Goal: Transaction & Acquisition: Purchase product/service

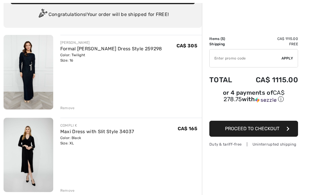
scroll to position [44, 0]
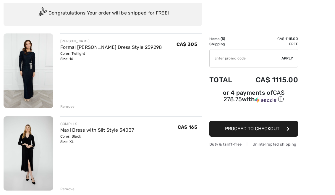
click at [121, 133] on link "Maxi Dress with Slit Style 34037" at bounding box center [97, 130] width 74 height 6
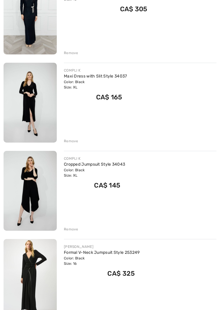
scroll to position [114, 0]
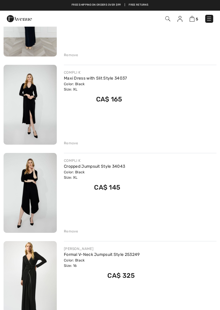
click at [107, 168] on link "Cropped Jumpsuit Style 34043" at bounding box center [94, 166] width 61 height 5
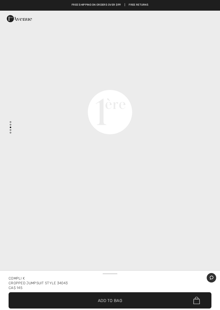
scroll to position [724, 0]
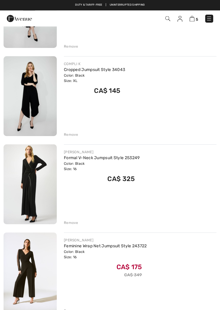
scroll to position [210, 0]
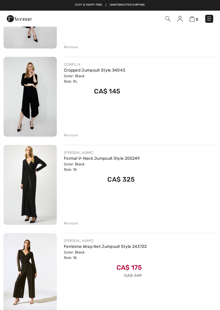
click at [125, 245] on link "Feminine Wrap Net Jumpsuit Style 243722" at bounding box center [105, 246] width 83 height 5
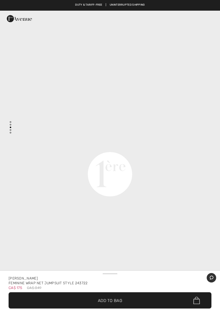
scroll to position [662, 0]
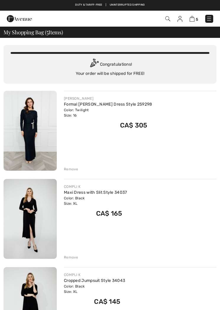
click at [99, 102] on link "Formal Maxi Sheath Dress Style 259298" at bounding box center [108, 104] width 88 height 5
click at [213, 16] on link at bounding box center [209, 19] width 8 height 8
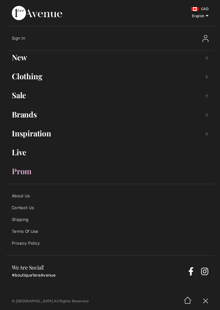
click at [39, 115] on link "Brands Open submenu" at bounding box center [110, 114] width 208 height 13
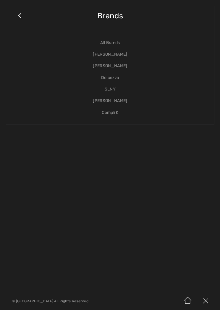
click at [114, 82] on link "Dolcezza" at bounding box center [110, 78] width 196 height 12
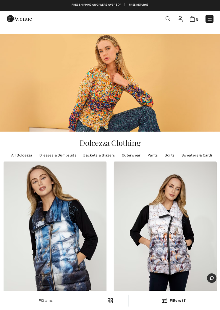
click at [209, 16] on img at bounding box center [210, 19] width 6 height 6
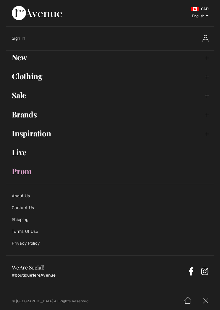
click at [31, 94] on link "Sale Toggle submenu" at bounding box center [110, 95] width 208 height 13
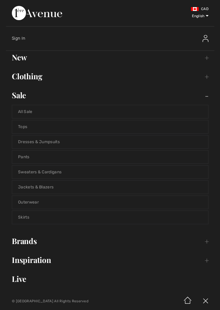
click at [33, 242] on link "Brands Open submenu" at bounding box center [110, 240] width 208 height 13
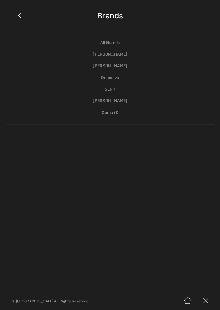
click at [114, 93] on link "SLNY" at bounding box center [110, 89] width 196 height 12
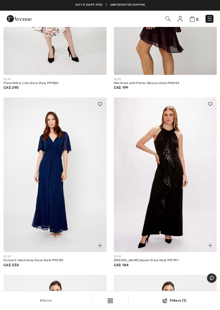
scroll to position [426, 0]
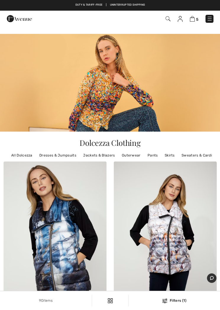
click at [211, 19] on img at bounding box center [210, 19] width 6 height 6
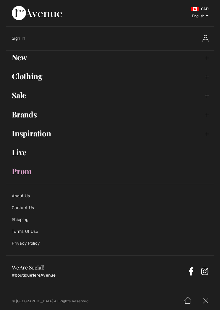
click at [207, 116] on link "Brands Open submenu" at bounding box center [110, 114] width 208 height 13
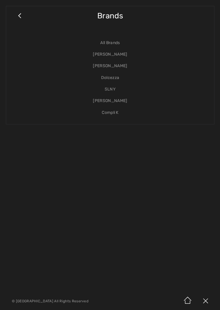
click at [119, 102] on link "[PERSON_NAME]" at bounding box center [110, 101] width 196 height 12
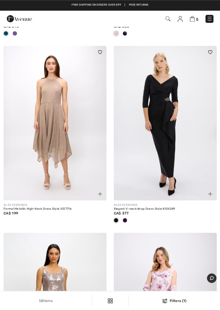
scroll to position [3918, 0]
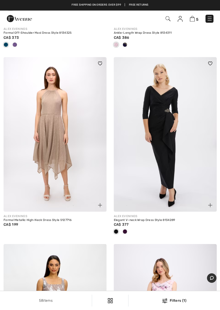
click at [167, 218] on div "Elegant V-neck Wrap Dress Style 8134289" at bounding box center [165, 220] width 103 height 4
click at [175, 144] on img at bounding box center [165, 134] width 103 height 154
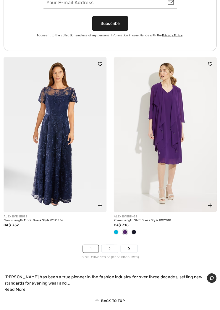
scroll to position [4742, 0]
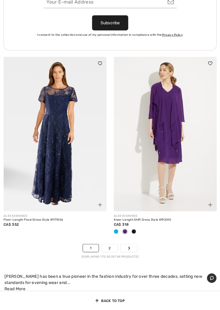
click at [112, 244] on link "2" at bounding box center [110, 248] width 16 height 8
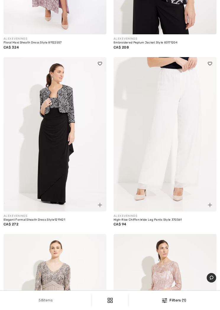
scroll to position [288, 0]
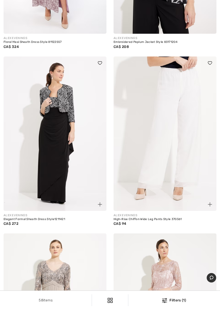
click at [76, 169] on img at bounding box center [55, 134] width 103 height 154
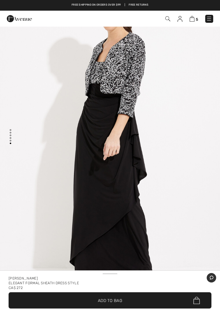
click at [212, 19] on img at bounding box center [209, 19] width 6 height 6
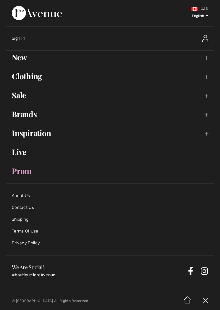
click at [204, 112] on link "Brands Open submenu" at bounding box center [110, 114] width 208 height 13
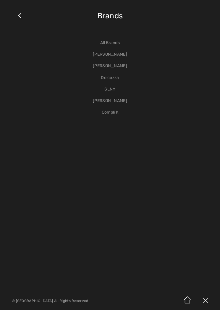
click at [120, 68] on link "[PERSON_NAME]" at bounding box center [110, 66] width 196 height 12
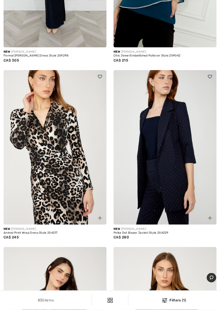
scroll to position [452, 0]
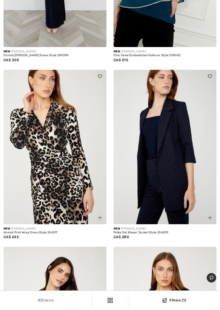
click at [88, 146] on img at bounding box center [55, 147] width 103 height 154
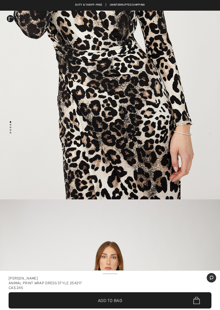
scroll to position [134, 0]
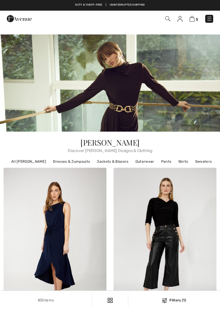
scroll to position [463, 0]
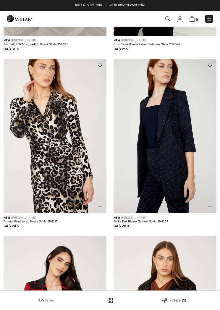
checkbox input "true"
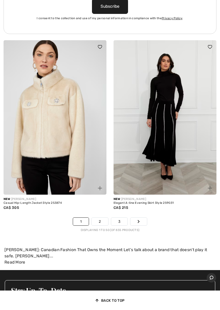
scroll to position [4669, 0]
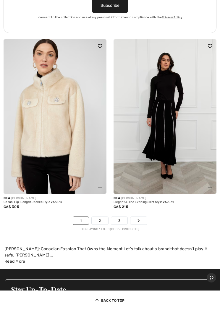
click at [104, 217] on link "2" at bounding box center [100, 221] width 16 height 8
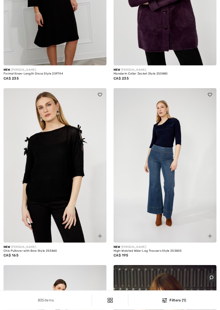
scroll to position [1397, 0]
click at [183, 189] on img at bounding box center [165, 165] width 103 height 154
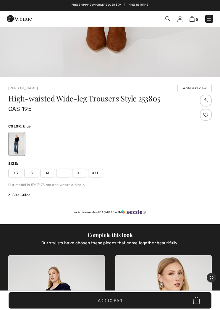
scroll to position [207, 0]
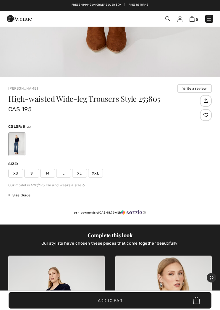
click at [65, 175] on span "L" at bounding box center [63, 173] width 15 height 9
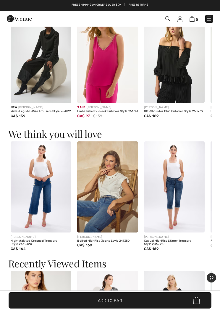
scroll to position [762, 0]
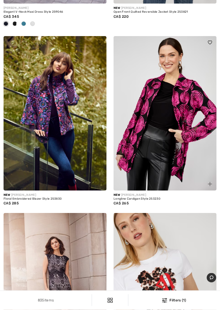
scroll to position [3887, 0]
click at [91, 132] on img at bounding box center [55, 113] width 103 height 154
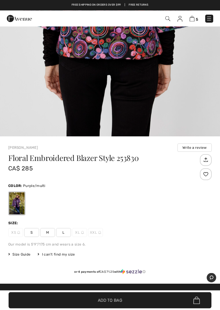
scroll to position [156, 0]
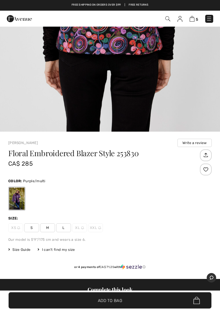
click at [74, 230] on span "XL" at bounding box center [79, 227] width 15 height 9
click at [68, 230] on span "L" at bounding box center [63, 227] width 15 height 9
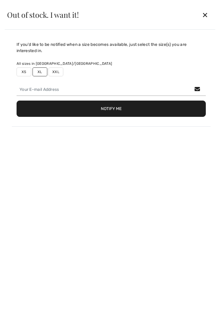
scroll to position [0, 0]
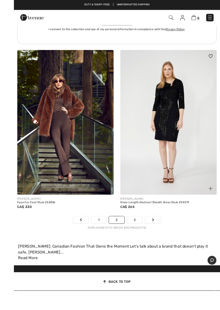
scroll to position [4690, 0]
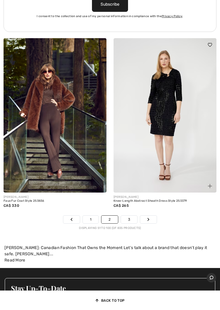
click at [131, 216] on link "3" at bounding box center [129, 220] width 16 height 8
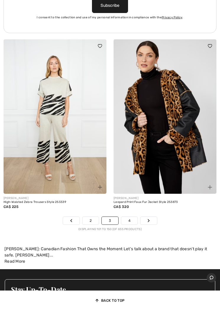
scroll to position [4651, 0]
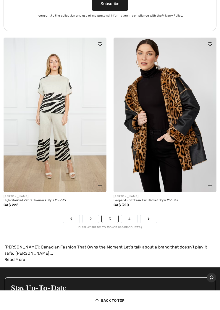
click at [133, 215] on link "4" at bounding box center [129, 219] width 16 height 8
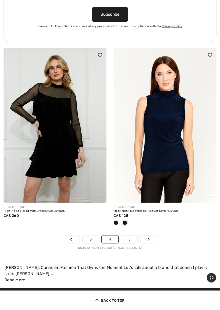
scroll to position [4683, 0]
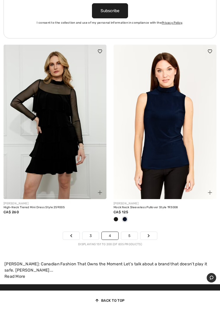
click at [134, 232] on link "5" at bounding box center [129, 236] width 16 height 8
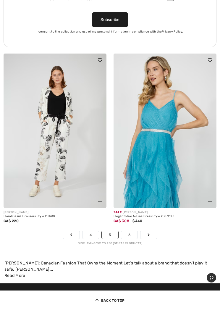
scroll to position [4706, 0]
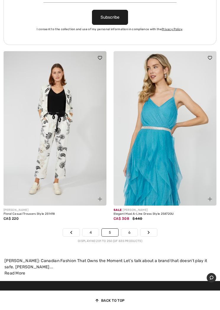
click at [134, 230] on link "6" at bounding box center [129, 233] width 16 height 8
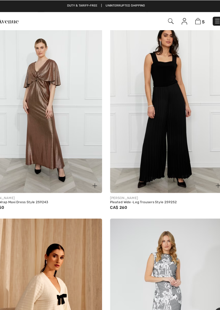
scroll to position [2420, 0]
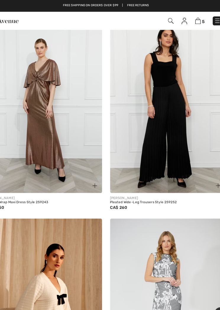
click at [61, 114] on img at bounding box center [55, 95] width 103 height 154
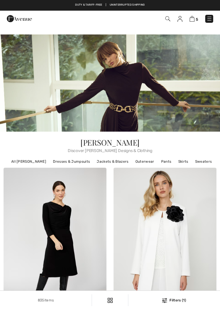
checkbox input "true"
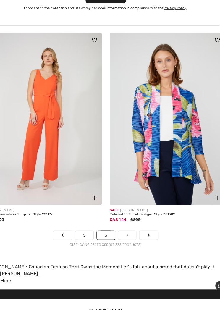
scroll to position [4667, 0]
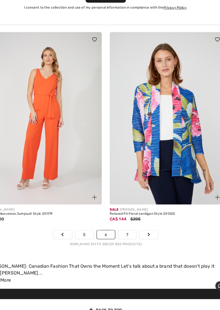
click at [121, 229] on link "7" at bounding box center [129, 233] width 16 height 8
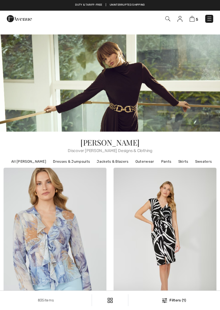
checkbox input "true"
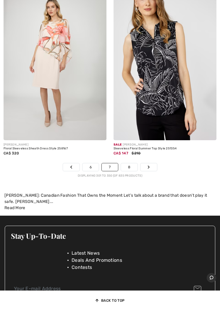
scroll to position [4735, 0]
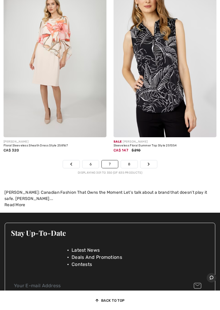
click at [133, 160] on link "8" at bounding box center [129, 164] width 17 height 8
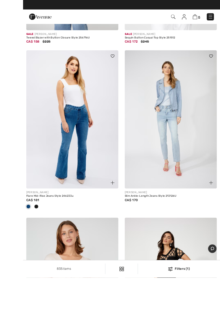
scroll to position [306, 0]
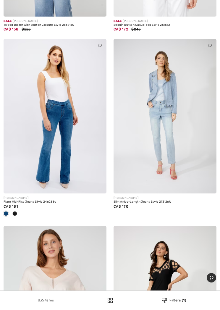
click at [15, 214] on span at bounding box center [14, 213] width 5 height 5
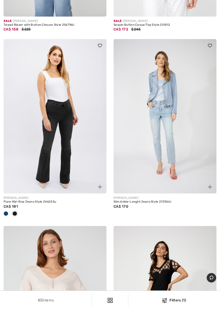
click at [54, 201] on div "Flare Mid-Rise Jeans Style 246233u" at bounding box center [55, 202] width 103 height 4
click at [80, 128] on img at bounding box center [55, 116] width 103 height 154
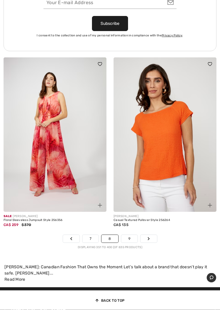
scroll to position [4680, 0]
click at [134, 236] on link "9" at bounding box center [129, 239] width 16 height 8
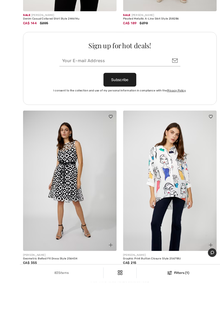
scroll to position [4604, 0]
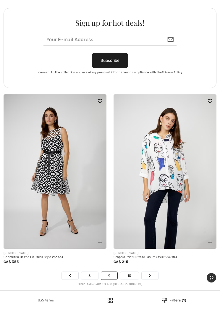
click at [131, 272] on link "10" at bounding box center [129, 276] width 18 height 8
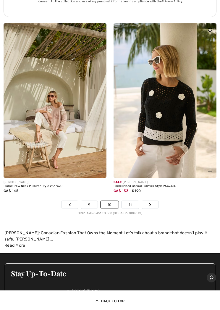
scroll to position [4714, 0]
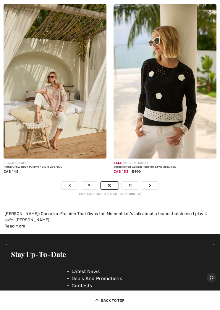
click at [134, 182] on link "11" at bounding box center [130, 186] width 17 height 8
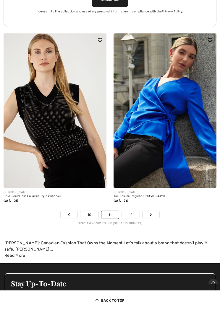
scroll to position [4675, 0]
click at [193, 94] on img at bounding box center [165, 110] width 103 height 154
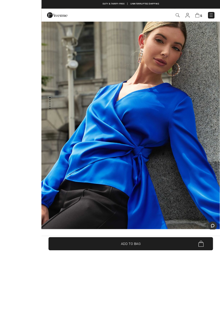
scroll to position [59, 0]
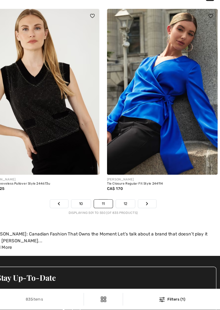
scroll to position [4678, 0]
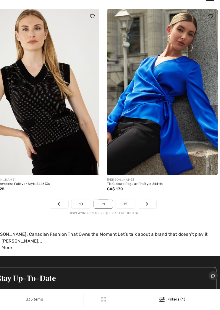
click at [122, 208] on link "12" at bounding box center [131, 212] width 18 height 8
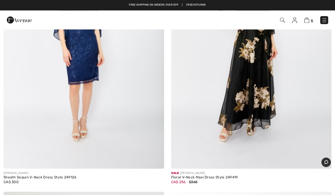
scroll to position [6032, 0]
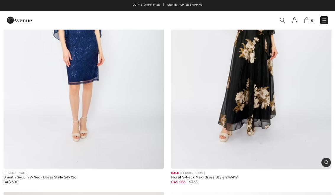
click at [220, 93] on img at bounding box center [251, 48] width 161 height 241
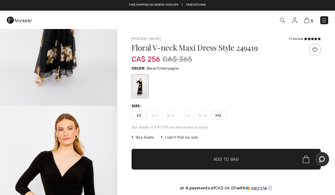
scroll to position [92, 0]
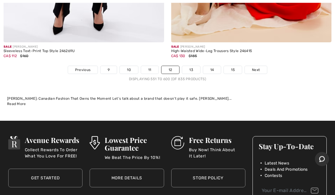
scroll to position [7018, 0]
click at [192, 66] on link "13" at bounding box center [191, 70] width 18 height 8
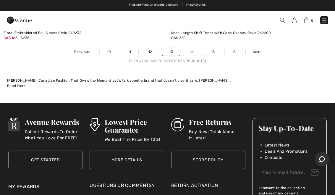
scroll to position [7017, 0]
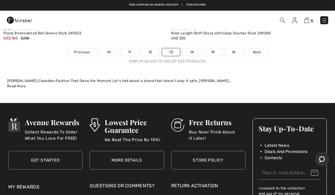
click at [199, 49] on link "14" at bounding box center [192, 52] width 18 height 8
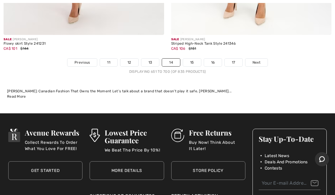
scroll to position [7007, 0]
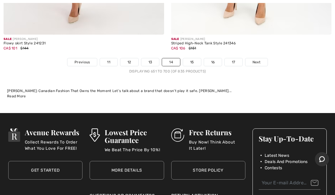
click at [196, 59] on link "15" at bounding box center [192, 62] width 18 height 8
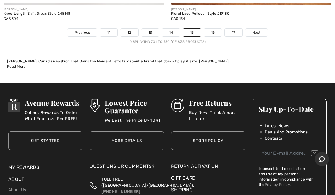
scroll to position [7046, 0]
click at [219, 30] on link "16" at bounding box center [213, 33] width 18 height 8
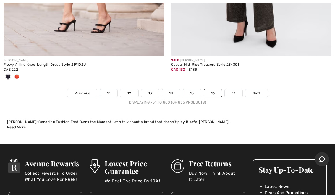
scroll to position [7030, 0]
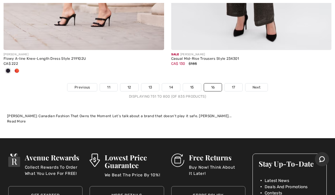
click at [233, 84] on link "17" at bounding box center [234, 87] width 18 height 8
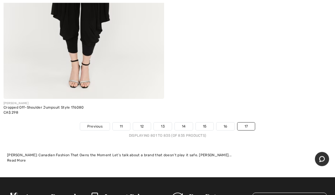
scroll to position [4988, 0]
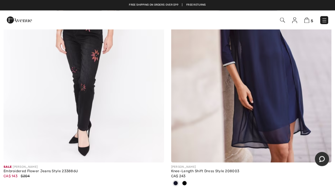
click at [325, 23] on img at bounding box center [325, 20] width 6 height 6
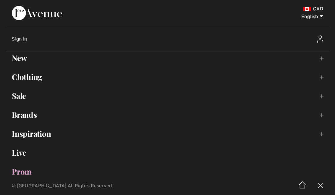
click at [320, 117] on link "Brands Open submenu" at bounding box center [167, 114] width 323 height 13
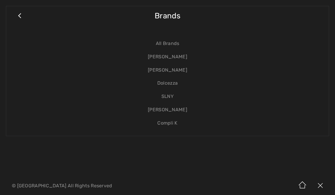
click at [180, 60] on link "[PERSON_NAME]" at bounding box center [167, 56] width 311 height 13
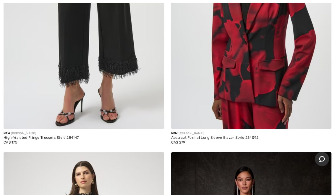
scroll to position [6172, 0]
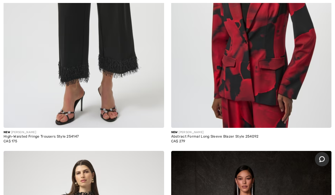
click at [74, 130] on div "New JOSEPH RIBKOFF" at bounding box center [84, 132] width 161 height 4
click at [132, 65] on img at bounding box center [84, 7] width 161 height 241
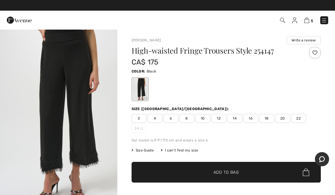
click at [239, 123] on div "2 4 6 8 10 12 14 16 18 20 22 24" at bounding box center [226, 123] width 189 height 19
click at [236, 125] on div "2 4 6 8 10 12 14 16 18 20 22 24" at bounding box center [226, 123] width 189 height 19
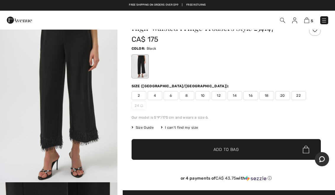
scroll to position [24, 0]
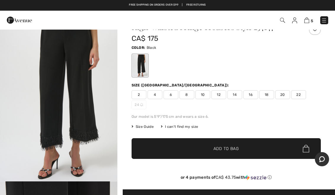
click at [237, 99] on div "2 4 6 8 10 12 14 16 18 20 22 24" at bounding box center [226, 99] width 189 height 19
click at [250, 107] on div "2 4 6 8 10 12 14 16 18 20 22 24" at bounding box center [226, 99] width 189 height 19
click at [234, 98] on span "14" at bounding box center [235, 94] width 15 height 9
click at [262, 157] on span "✔ Added to Bag Add to Bag" at bounding box center [226, 148] width 189 height 21
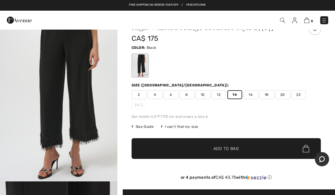
click at [242, 154] on span "✔ Added to Bag Add to Bag" at bounding box center [226, 148] width 189 height 21
click at [142, 128] on span "Size Guide" at bounding box center [143, 126] width 22 height 5
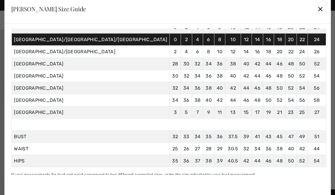
scroll to position [42, 0]
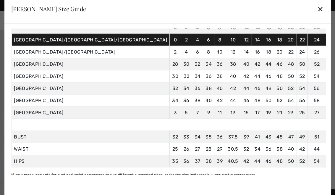
click at [318, 15] on div "✕" at bounding box center [321, 9] width 6 height 12
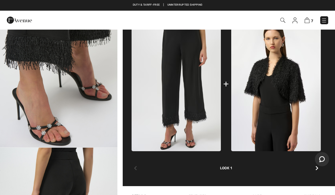
scroll to position [234, 0]
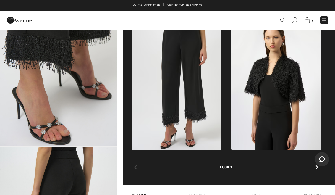
click at [290, 94] on img at bounding box center [276, 83] width 90 height 134
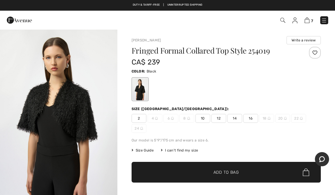
click at [239, 121] on span "14" at bounding box center [235, 118] width 15 height 9
click at [244, 174] on span "✔ Added to Bag Add to Bag" at bounding box center [226, 172] width 189 height 21
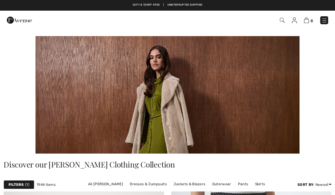
scroll to position [6183, 0]
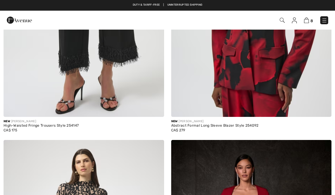
checkbox input "true"
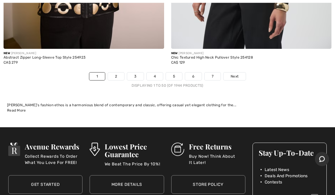
scroll to position [7131, 0]
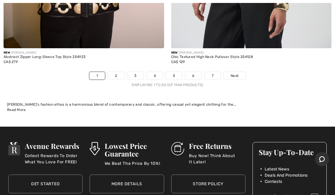
click at [120, 72] on link "2" at bounding box center [116, 76] width 16 height 8
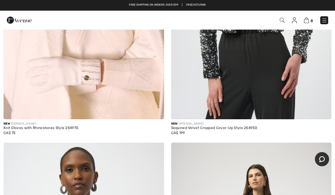
scroll to position [585, 0]
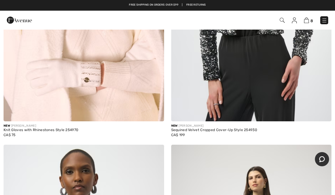
click at [257, 129] on div "Sequined Velvet Cropped Cover-Up Style 254930" at bounding box center [251, 130] width 161 height 4
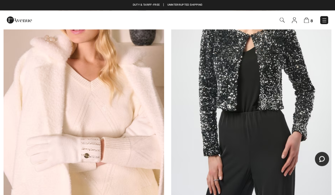
scroll to position [508, 0]
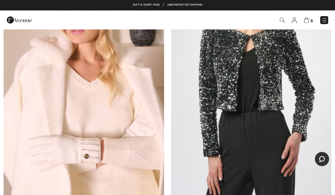
click at [284, 91] on img at bounding box center [251, 77] width 161 height 241
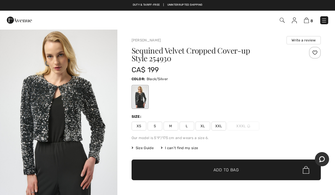
click at [300, 135] on div "Sequined Velvet Cropped Cover-up Style 254930 CA$ 199 Color: Black/Silver Size:…" at bounding box center [226, 129] width 189 height 164
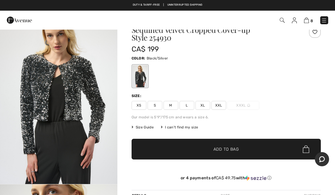
scroll to position [25, 0]
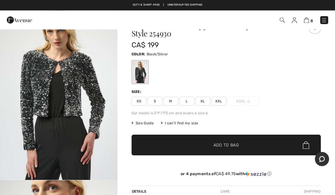
click at [191, 102] on span "L" at bounding box center [187, 101] width 15 height 9
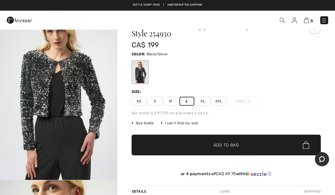
click at [244, 146] on span "✔ Added to Bag Add to Bag" at bounding box center [226, 145] width 189 height 21
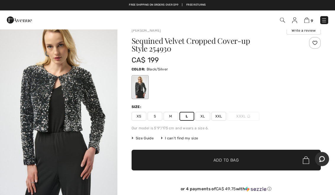
scroll to position [0, 0]
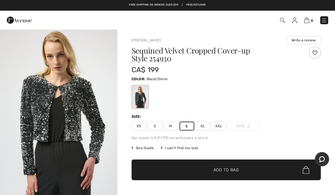
click at [311, 125] on div "XS S M L XL XXL XXXL" at bounding box center [226, 126] width 189 height 9
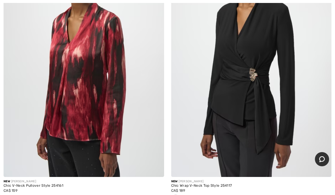
scroll to position [2452, 0]
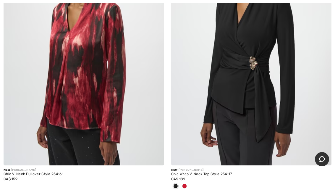
click at [186, 186] on div at bounding box center [184, 187] width 9 height 10
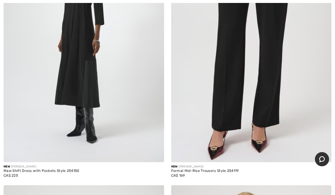
scroll to position [4147, 0]
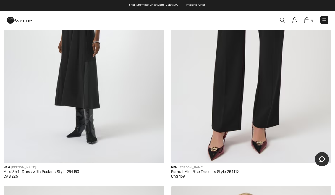
click at [155, 152] on img at bounding box center [155, 154] width 5 height 5
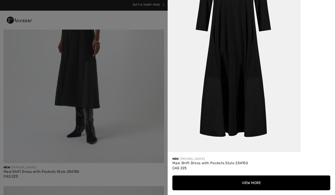
scroll to position [933, 0]
click at [146, 128] on div at bounding box center [167, 97] width 335 height 195
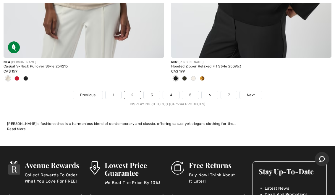
scroll to position [7059, 0]
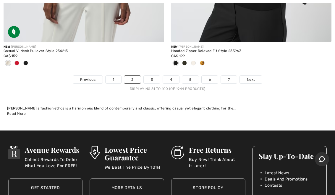
click at [154, 76] on link "3" at bounding box center [152, 80] width 16 height 8
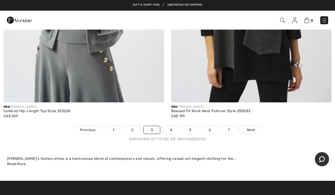
scroll to position [7055, 0]
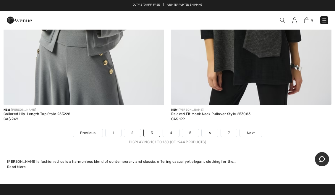
click at [174, 129] on link "4" at bounding box center [171, 133] width 16 height 8
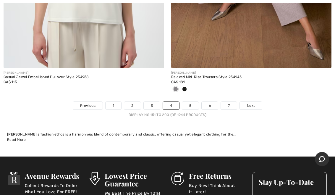
scroll to position [7087, 0]
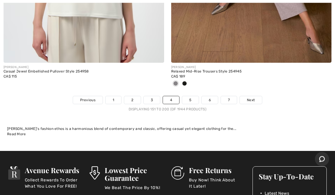
click at [195, 97] on link "5" at bounding box center [190, 100] width 16 height 8
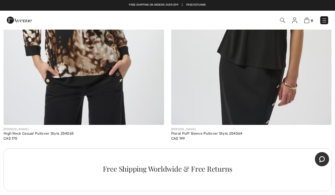
scroll to position [4995, 0]
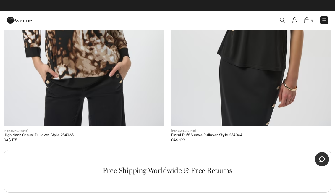
click at [223, 129] on div "[PERSON_NAME]" at bounding box center [251, 131] width 161 height 4
click at [225, 133] on div "Floral Puff Sleeve Pullover Style 254064" at bounding box center [251, 135] width 161 height 4
click at [272, 94] on img at bounding box center [251, 6] width 161 height 241
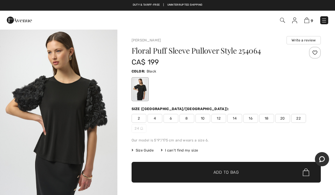
click at [241, 120] on span "14" at bounding box center [235, 118] width 15 height 9
click at [247, 171] on span "✔ Added to Bag Add to Bag" at bounding box center [226, 172] width 189 height 21
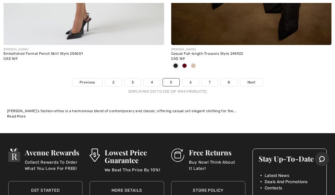
scroll to position [7066, 0]
click at [196, 78] on link "6" at bounding box center [191, 82] width 16 height 8
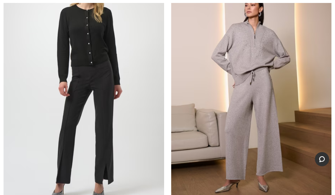
scroll to position [785, 0]
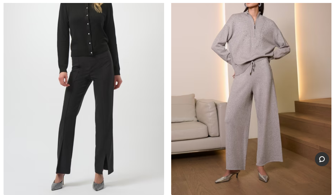
click at [306, 170] on img at bounding box center [251, 74] width 161 height 241
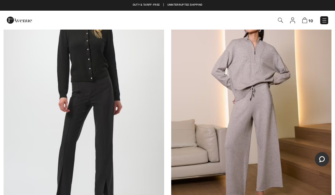
click at [110, 139] on img at bounding box center [84, 100] width 161 height 241
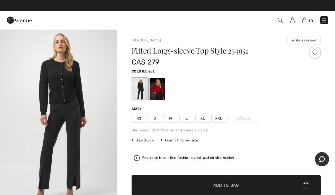
click at [318, 148] on div "Fitted Long-sleeve Top Style 254951 CA$ 279 Color: Black Size: XS S M L XL XXL …" at bounding box center [226, 136] width 189 height 179
click at [158, 94] on div at bounding box center [156, 89] width 15 height 22
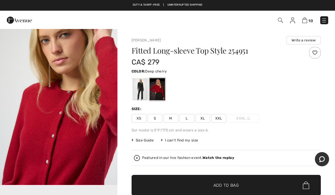
scroll to position [196, 0]
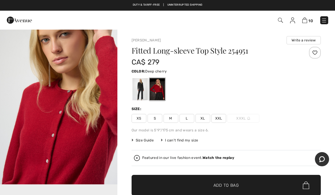
click at [189, 123] on div "Fitted Long-sleeve Top Style 254951 CA$ 279 Color: Deep cherry Deep cherry Size…" at bounding box center [226, 136] width 189 height 179
click at [191, 118] on span "L" at bounding box center [187, 118] width 15 height 9
click at [249, 188] on span "✔ Added to Bag Add to Bag" at bounding box center [226, 185] width 189 height 21
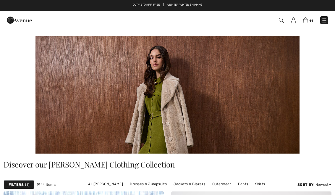
scroll to position [759, 0]
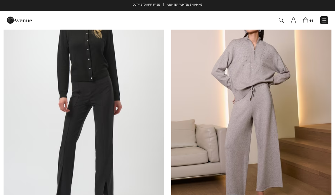
checkbox input "true"
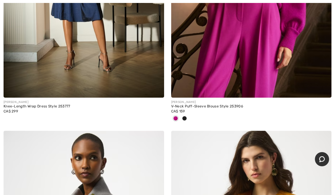
scroll to position [5411, 0]
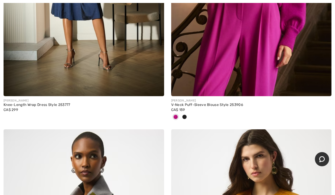
click at [228, 107] on div "CA$ 159" at bounding box center [251, 109] width 161 height 5
click at [231, 108] on div "CA$ 159" at bounding box center [251, 109] width 161 height 5
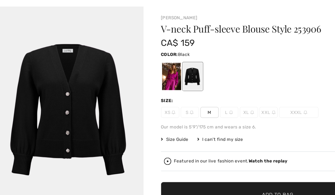
scroll to position [1, 0]
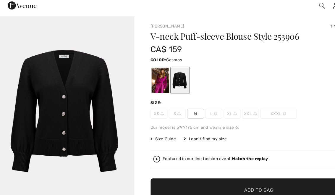
click at [141, 75] on div at bounding box center [139, 86] width 15 height 22
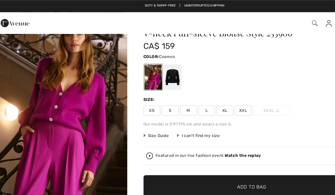
scroll to position [19, 0]
click at [155, 67] on div at bounding box center [156, 67] width 15 height 22
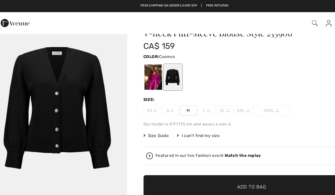
click at [133, 73] on div at bounding box center [139, 67] width 15 height 22
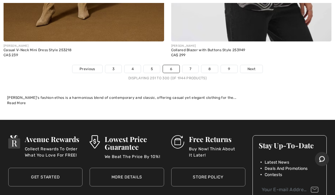
scroll to position [7167, 0]
click at [197, 65] on link "7" at bounding box center [191, 69] width 16 height 8
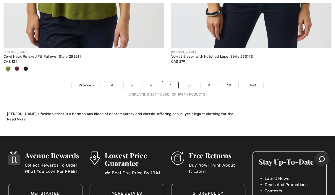
scroll to position [7053, 0]
click at [191, 83] on link "8" at bounding box center [189, 85] width 17 height 8
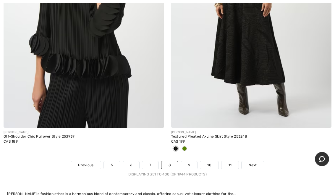
scroll to position [7032, 0]
click at [186, 145] on div at bounding box center [184, 149] width 9 height 10
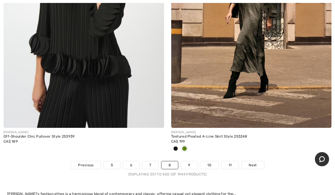
click at [189, 145] on div at bounding box center [184, 149] width 9 height 10
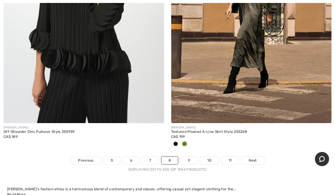
scroll to position [7037, 0]
click at [69, 130] on div "Off-Shoulder Chic Pullover Style 253939" at bounding box center [84, 132] width 161 height 4
click at [102, 63] on img at bounding box center [84, 3] width 161 height 241
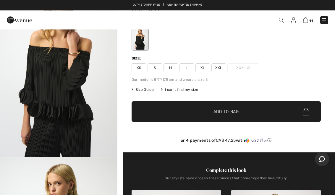
scroll to position [41, 0]
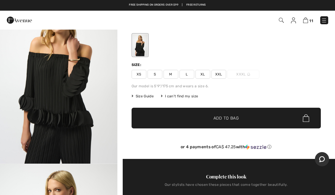
click at [188, 79] on div "Off-shoulder Chic Pullover Style 253939 CA$ 189 Color: Black Size: XS S M L XL …" at bounding box center [226, 81] width 189 height 156
click at [186, 79] on div "Off-shoulder Chic Pullover Style 253939 CA$ 189 Color: Black Size: XS S M L XL …" at bounding box center [226, 81] width 189 height 156
click at [192, 72] on span "L" at bounding box center [187, 74] width 15 height 9
click at [244, 120] on span "✔ Added to Bag Add to Bag" at bounding box center [226, 118] width 189 height 21
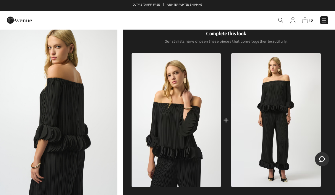
scroll to position [186, 0]
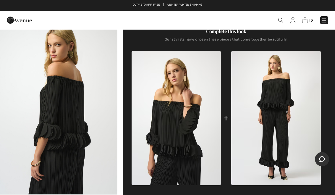
click at [286, 128] on img at bounding box center [276, 118] width 90 height 134
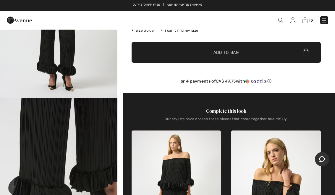
scroll to position [36, 0]
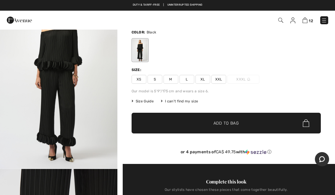
click at [191, 79] on span "L" at bounding box center [187, 79] width 15 height 9
click at [203, 78] on span "XL" at bounding box center [203, 79] width 15 height 9
click at [232, 124] on span "Add to Bag" at bounding box center [226, 123] width 25 height 6
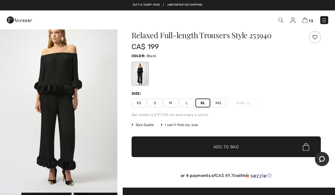
scroll to position [7, 0]
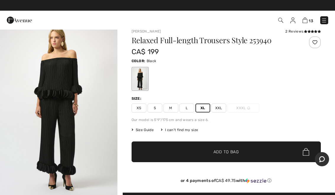
click at [151, 131] on span "Size Guide" at bounding box center [143, 129] width 22 height 5
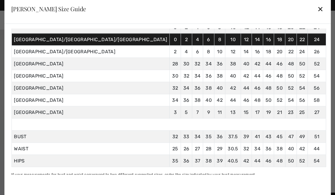
scroll to position [42, 0]
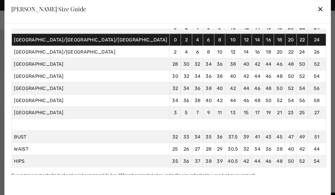
click at [318, 10] on div "✕" at bounding box center [321, 9] width 6 height 12
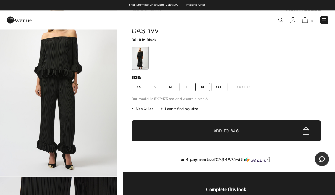
scroll to position [0, 0]
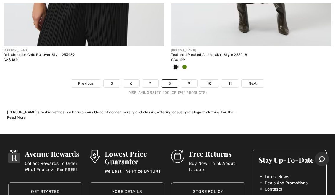
scroll to position [7114, 0]
click at [190, 80] on link "9" at bounding box center [189, 84] width 16 height 8
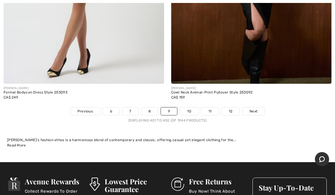
scroll to position [6992, 0]
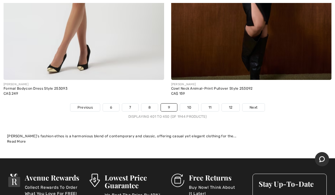
click at [190, 105] on link "10" at bounding box center [189, 108] width 18 height 8
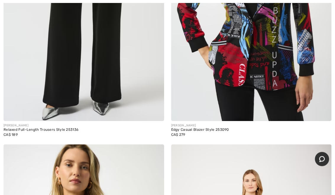
scroll to position [2223, 0]
click at [306, 69] on img at bounding box center [251, 0] width 161 height 241
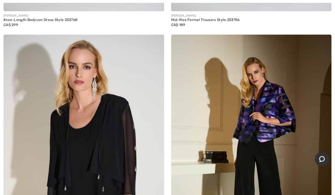
scroll to position [5959, 0]
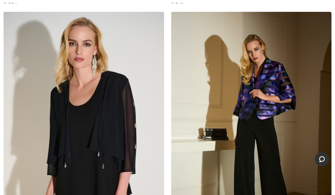
click at [301, 152] on img at bounding box center [251, 132] width 161 height 241
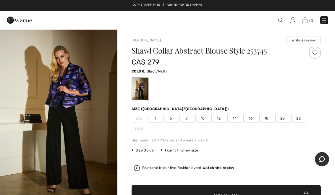
click at [239, 121] on span "14" at bounding box center [235, 118] width 15 height 9
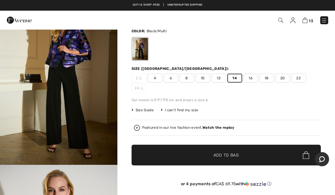
scroll to position [40, 0]
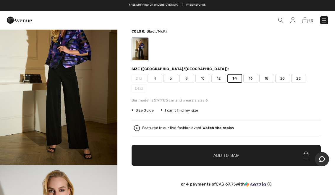
click at [252, 156] on span "✔ Added to Bag Add to Bag" at bounding box center [226, 155] width 189 height 21
click at [310, 70] on div "Size (CA/US):" at bounding box center [226, 68] width 189 height 5
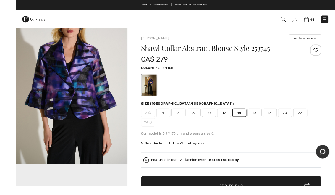
scroll to position [8, 0]
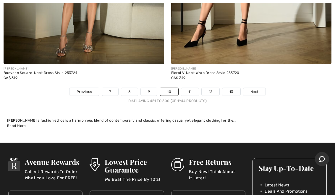
scroll to position [7008, 0]
click at [193, 88] on link "11" at bounding box center [189, 92] width 17 height 8
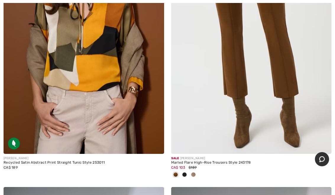
scroll to position [5754, 0]
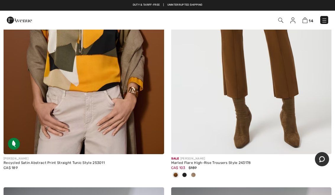
click at [188, 171] on div at bounding box center [184, 175] width 9 height 10
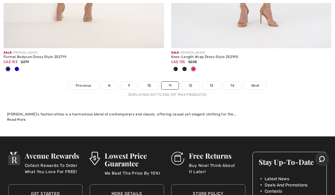
scroll to position [6995, 0]
click at [191, 82] on link "12" at bounding box center [191, 86] width 18 height 8
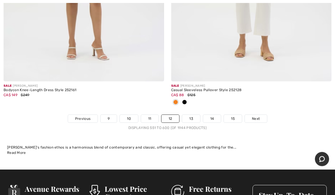
scroll to position [7152, 0]
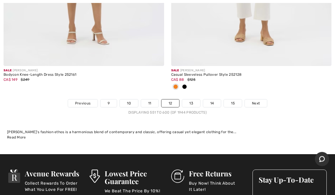
click at [195, 101] on link "13" at bounding box center [191, 104] width 18 height 8
